Goal: Navigation & Orientation: Find specific page/section

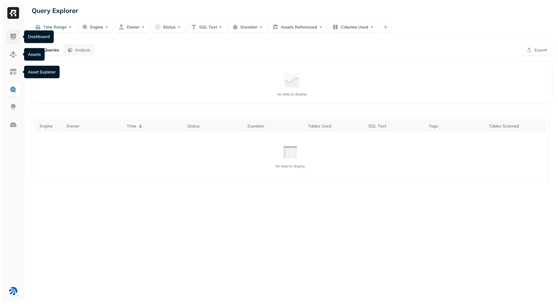
click at [7, 36] on link at bounding box center [13, 37] width 14 height 14
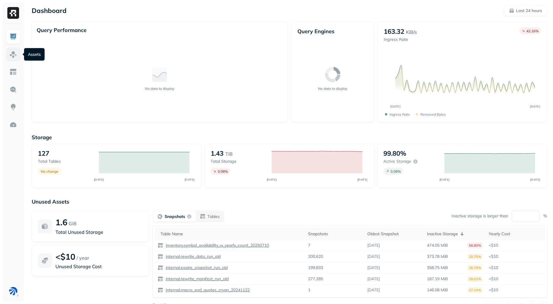
click at [19, 57] on link at bounding box center [13, 54] width 14 height 14
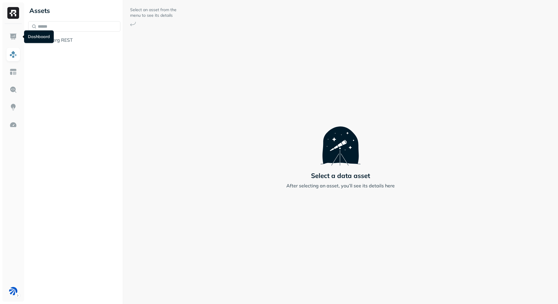
click at [53, 41] on span "Iceberg REST" at bounding box center [57, 40] width 29 height 6
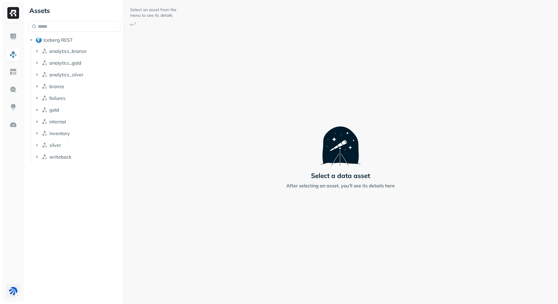
click at [15, 293] on html "Assets Iceberg REST analytics_bronze analytics_gold analytics_silver bronze fai…" at bounding box center [279, 152] width 558 height 304
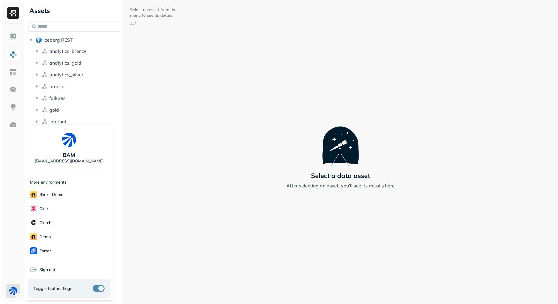
click at [184, 152] on html "Assets Iceberg REST analytics_bronze analytics_gold analytics_silver bronze fai…" at bounding box center [279, 152] width 558 height 304
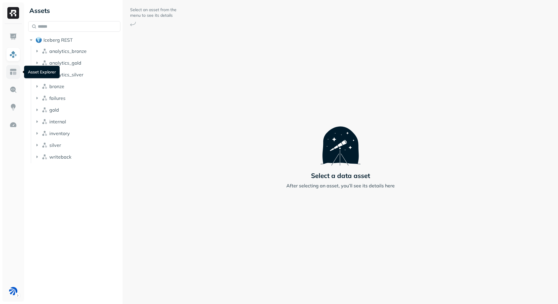
click at [13, 70] on img at bounding box center [13, 72] width 8 height 8
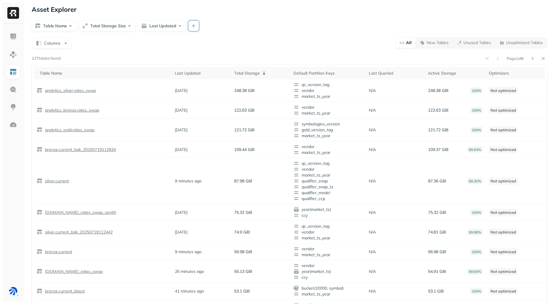
click at [194, 24] on button "button" at bounding box center [193, 26] width 11 height 11
click at [57, 43] on button "Columns" at bounding box center [52, 43] width 39 height 11
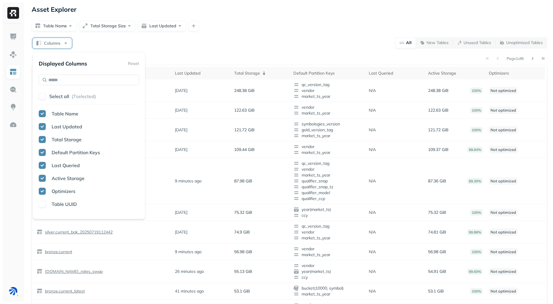
scroll to position [151, 0]
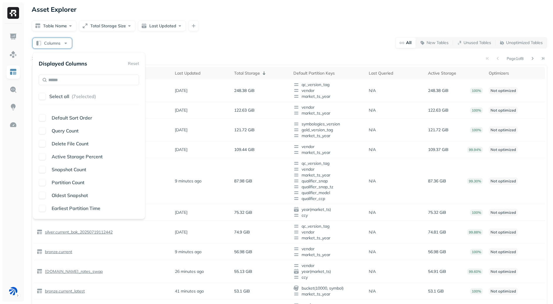
click at [85, 155] on span "Active Storage Percent" at bounding box center [77, 156] width 51 height 6
